Goal: Task Accomplishment & Management: Use online tool/utility

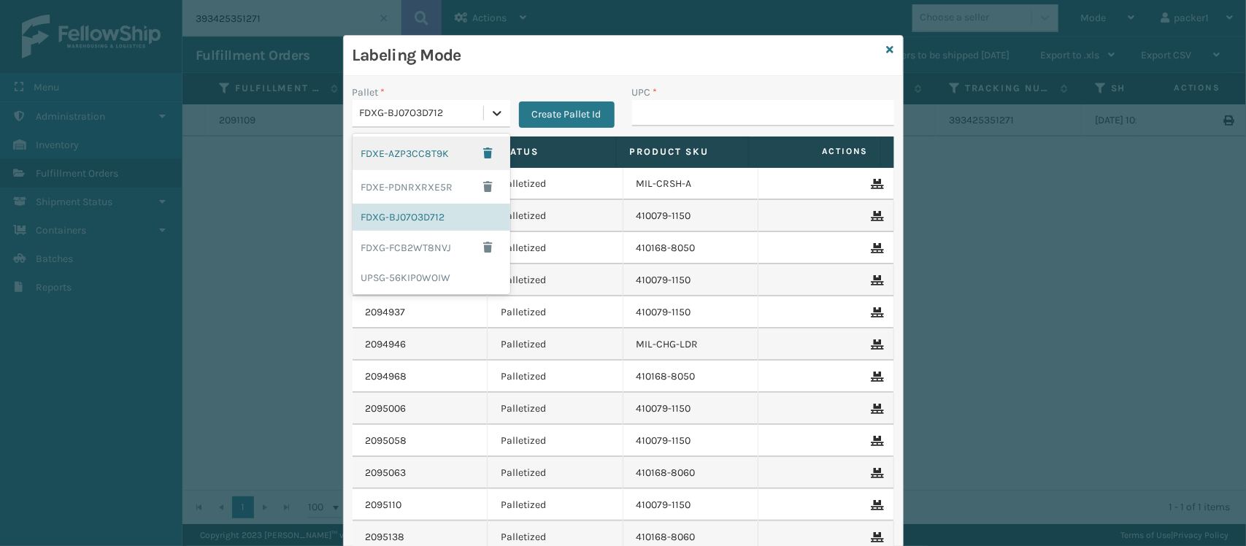
click at [490, 109] on icon at bounding box center [497, 113] width 15 height 15
click at [413, 282] on div "UPSG-56KIP0WOIW" at bounding box center [431, 277] width 158 height 27
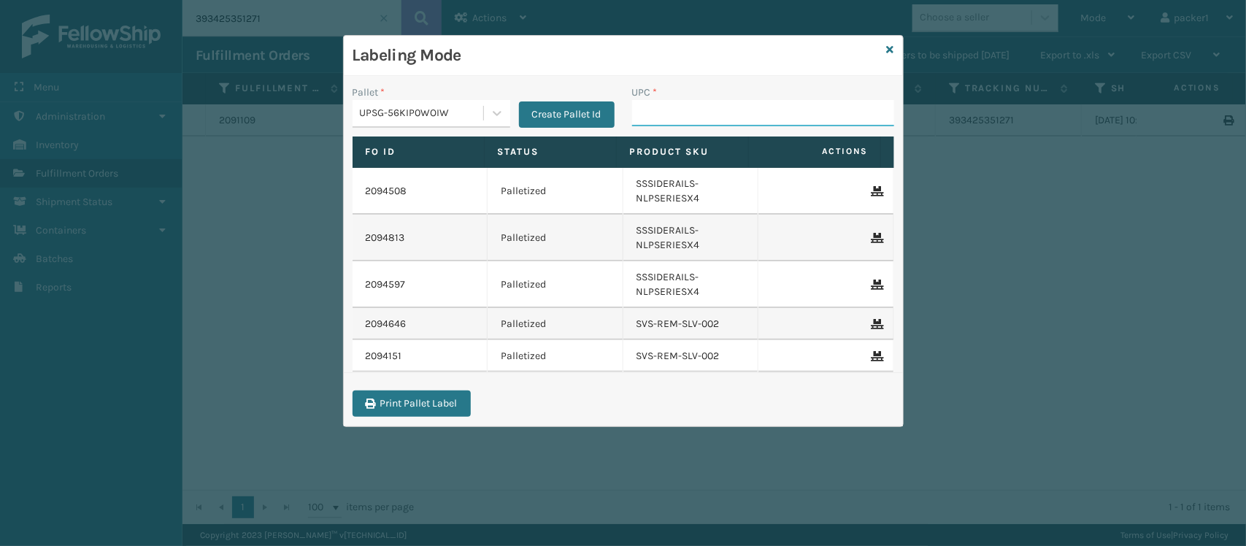
click at [687, 121] on input "UPC *" at bounding box center [763, 113] width 262 height 26
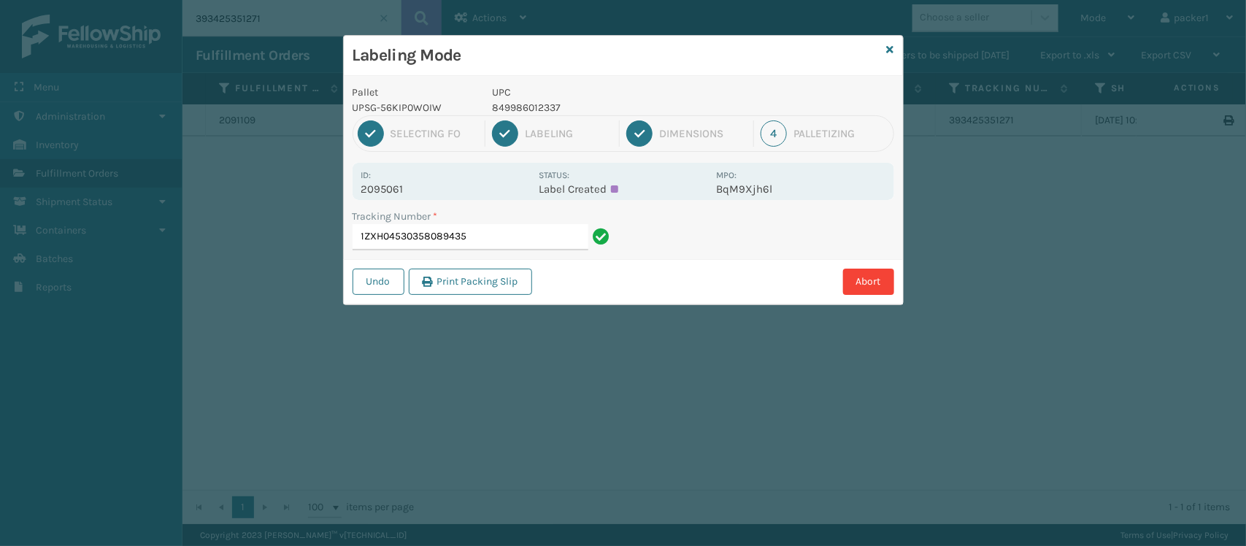
type input "1ZXH04530358089435"
type input "1ZXH04530306234106849986012337"
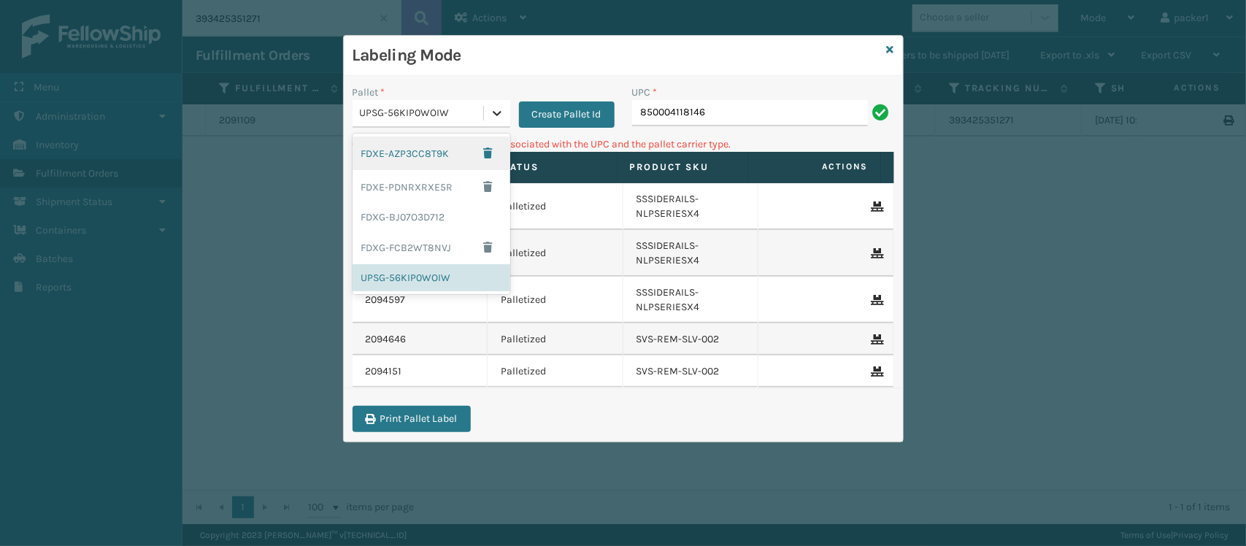
click at [501, 120] on icon at bounding box center [497, 113] width 15 height 15
click at [416, 216] on div "FDXG-BJ07O3D712" at bounding box center [431, 217] width 158 height 27
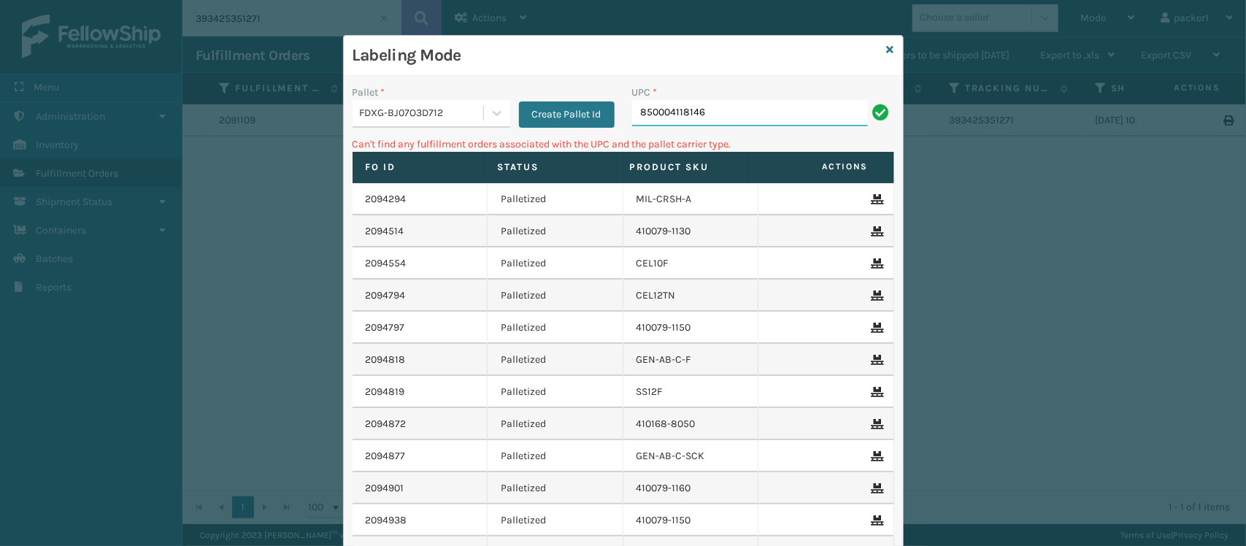
click at [720, 106] on input "850004118146" at bounding box center [750, 113] width 236 height 26
type input "8"
type input "ss14txl-2"
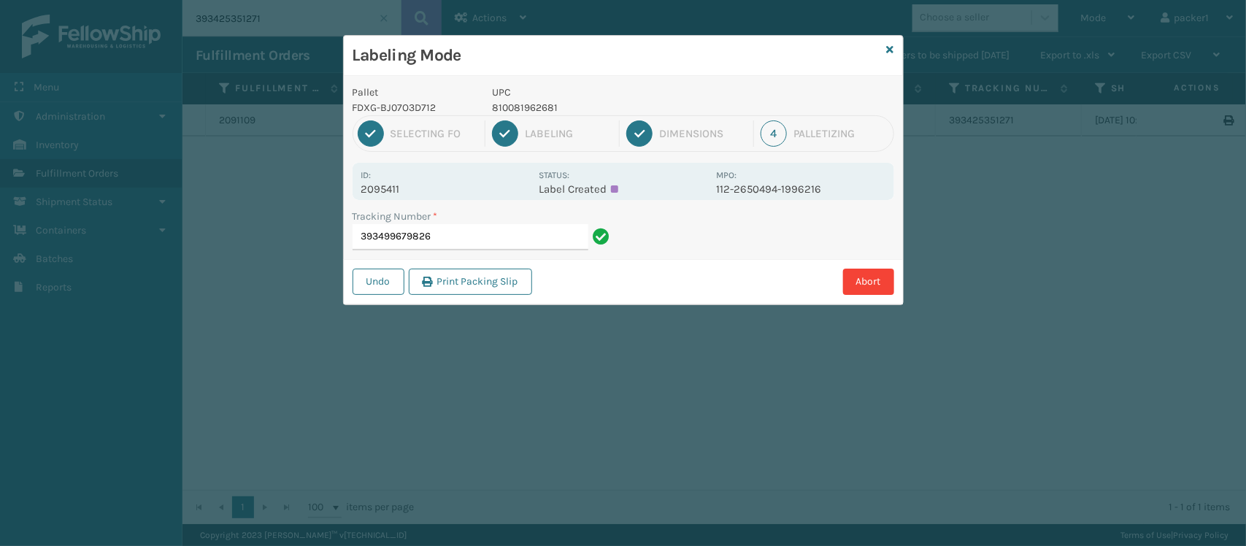
type input "393499679826"
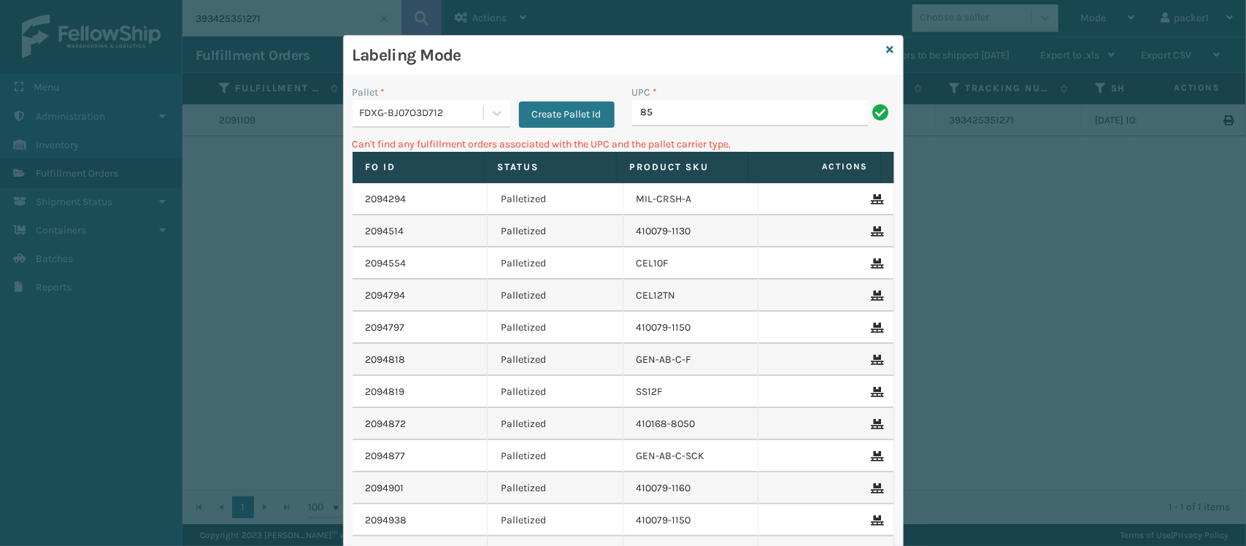
type input "8"
type input "SS14TXL-2"
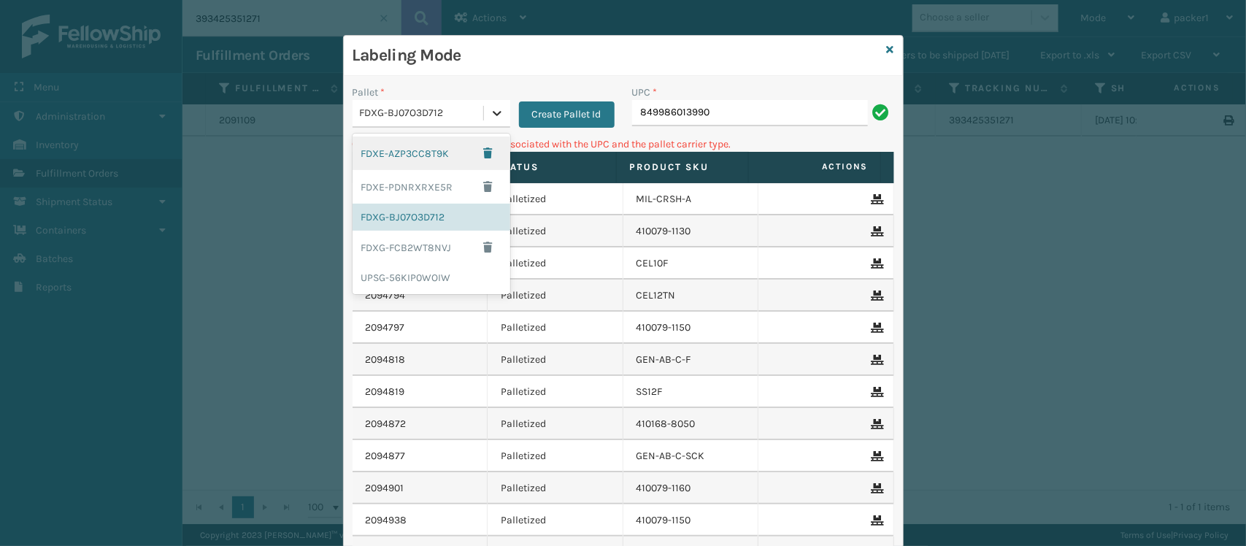
click at [494, 118] on icon at bounding box center [497, 113] width 15 height 15
click at [418, 279] on div "UPSG-56KIP0WOIW" at bounding box center [431, 277] width 158 height 27
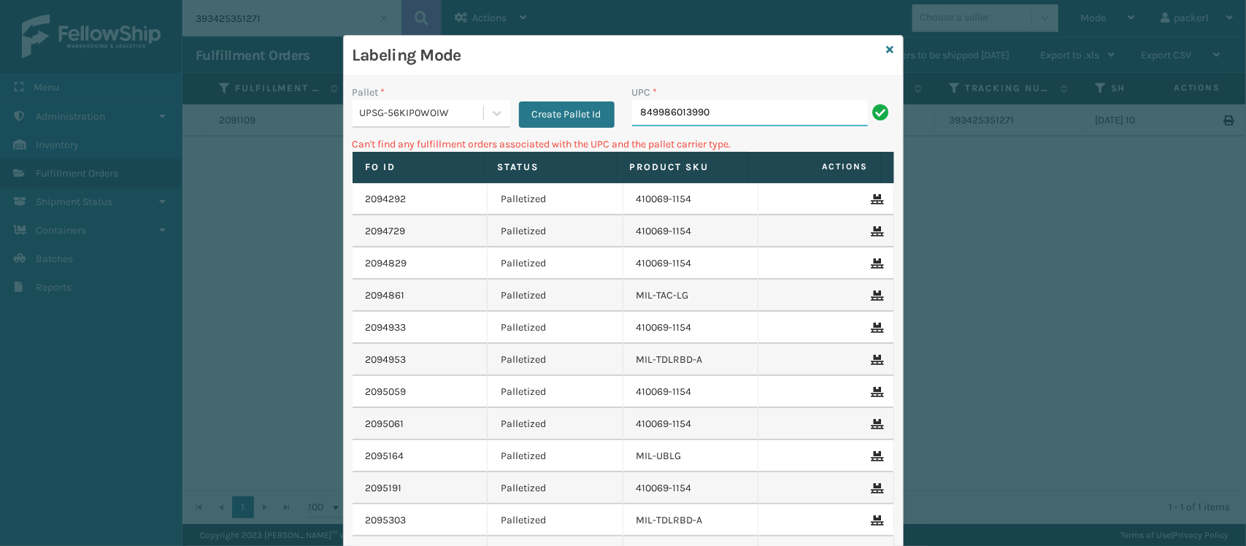
click at [716, 118] on input "849986013990" at bounding box center [750, 113] width 236 height 26
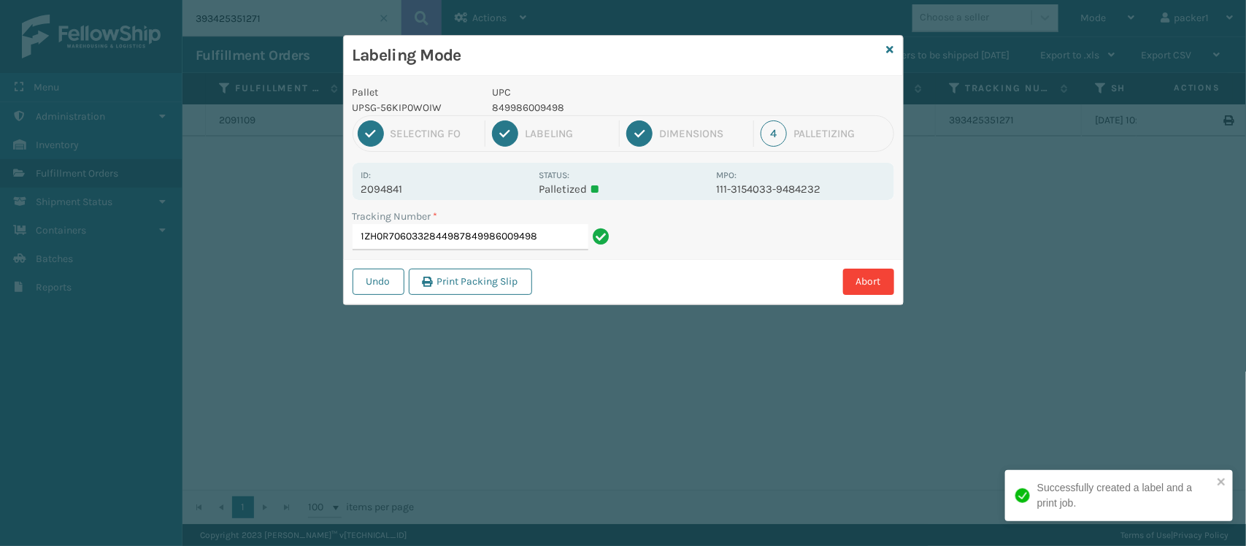
type input "1ZH0R7060332844987849986009498"
